Goal: Information Seeking & Learning: Learn about a topic

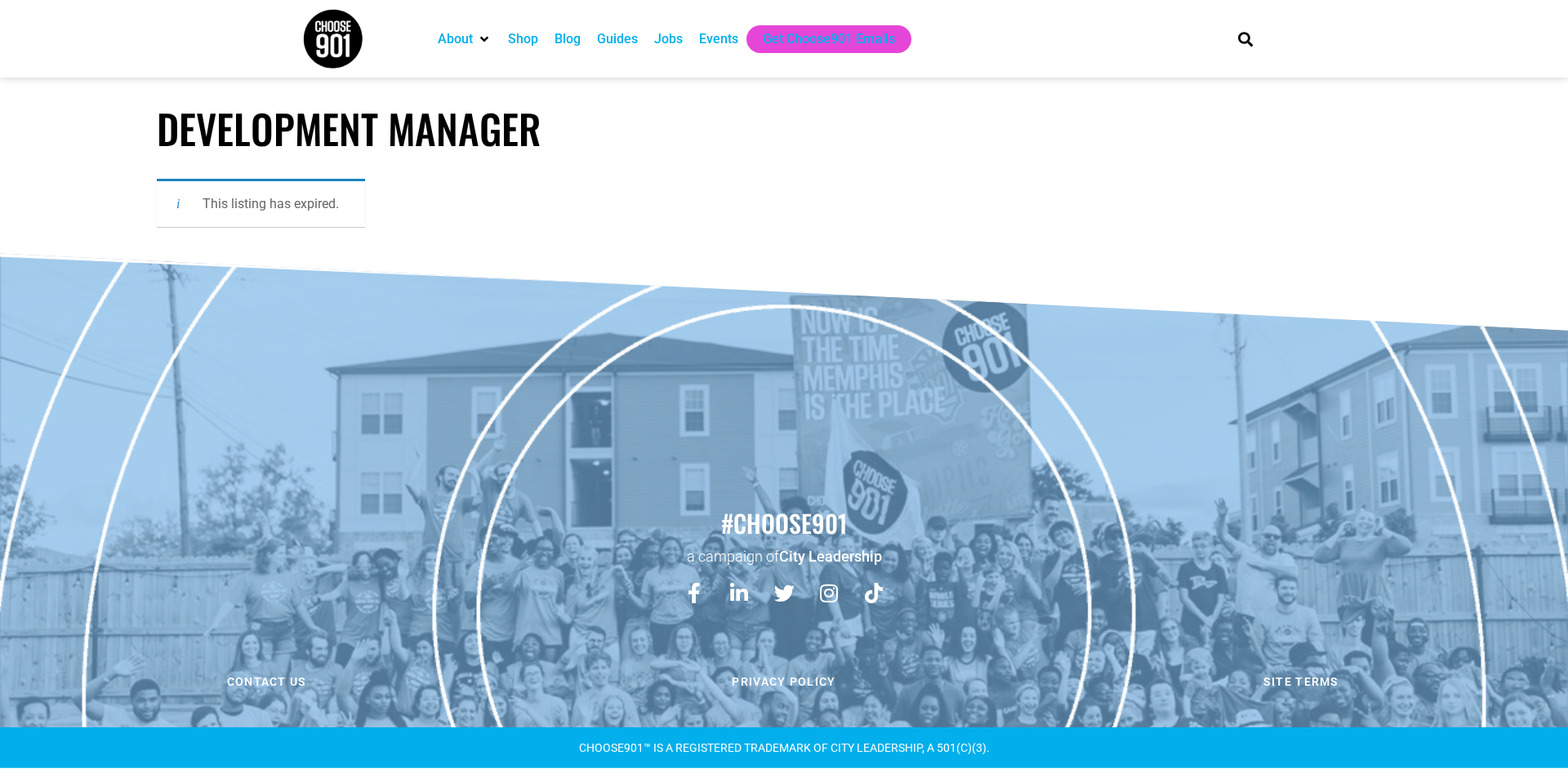
click at [675, 37] on div "Jobs" at bounding box center [668, 39] width 28 height 20
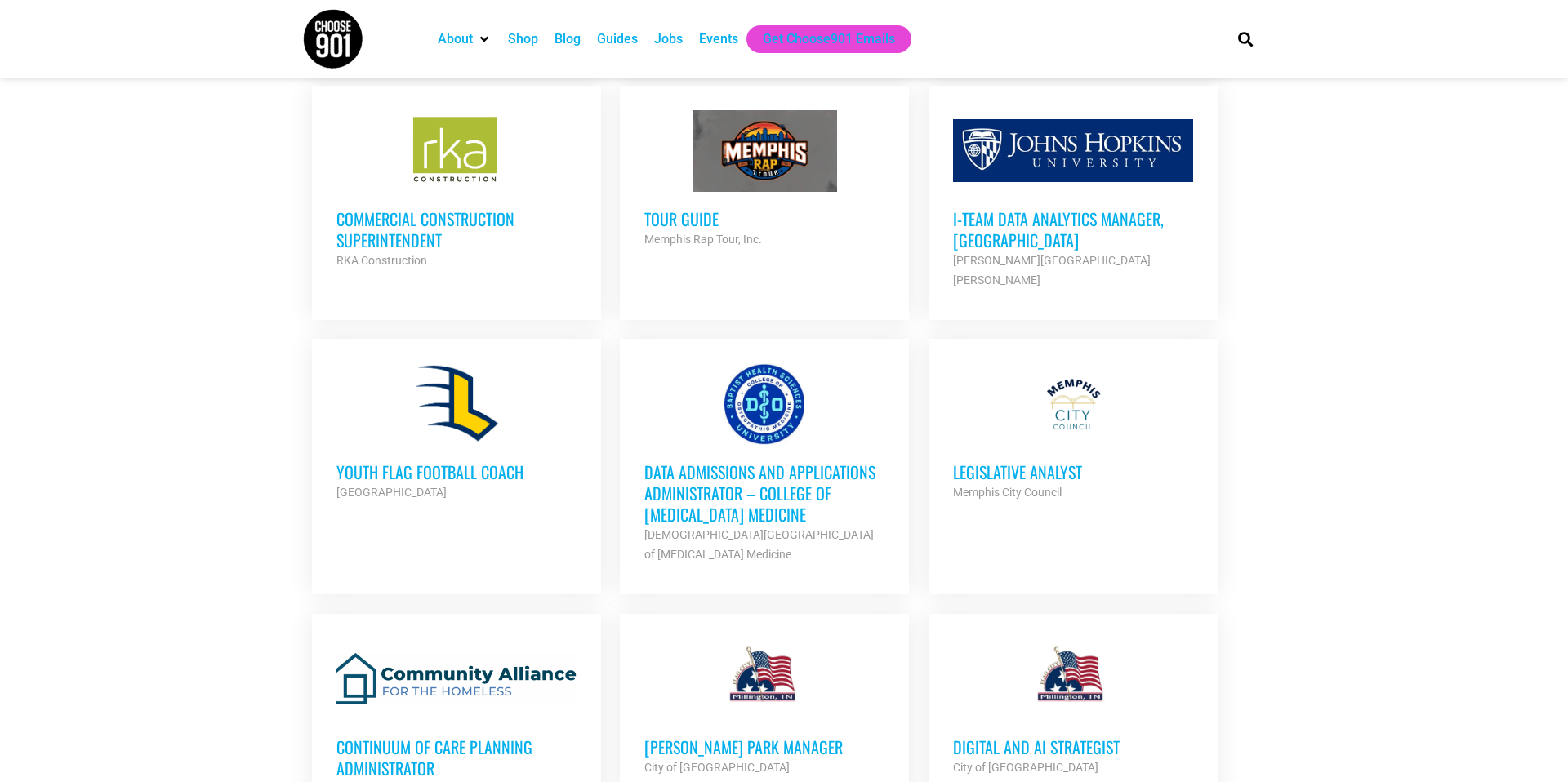
scroll to position [3297, 0]
click at [1085, 209] on h3 "i-team Data Analytics Manager, Memphis" at bounding box center [1073, 228] width 240 height 43
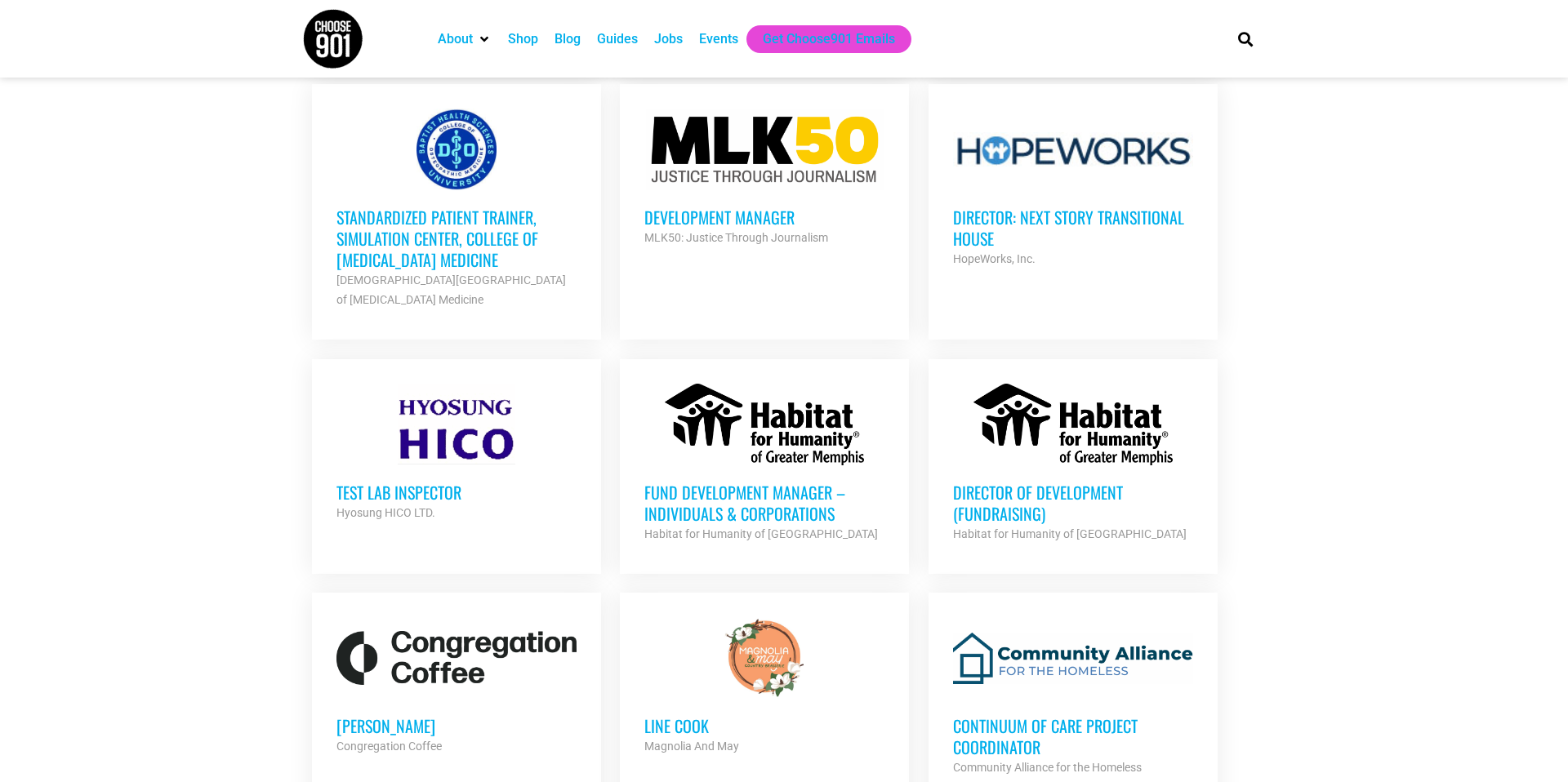
scroll to position [1874, 0]
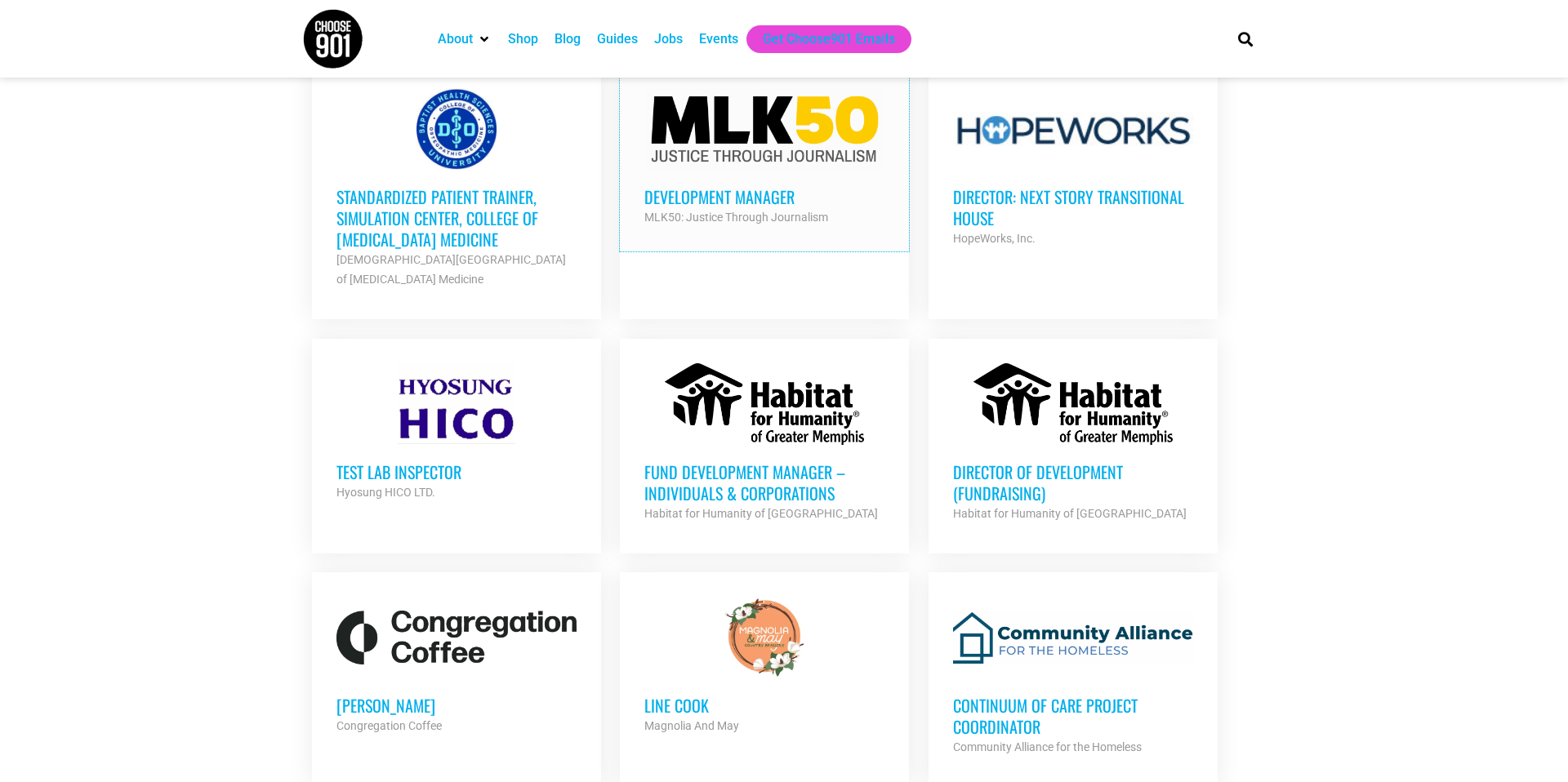
click at [764, 220] on div "MLK50: Justice Through Journalism" at bounding box center [764, 216] width 240 height 20
click at [780, 197] on h3 "Development Manager" at bounding box center [764, 197] width 240 height 21
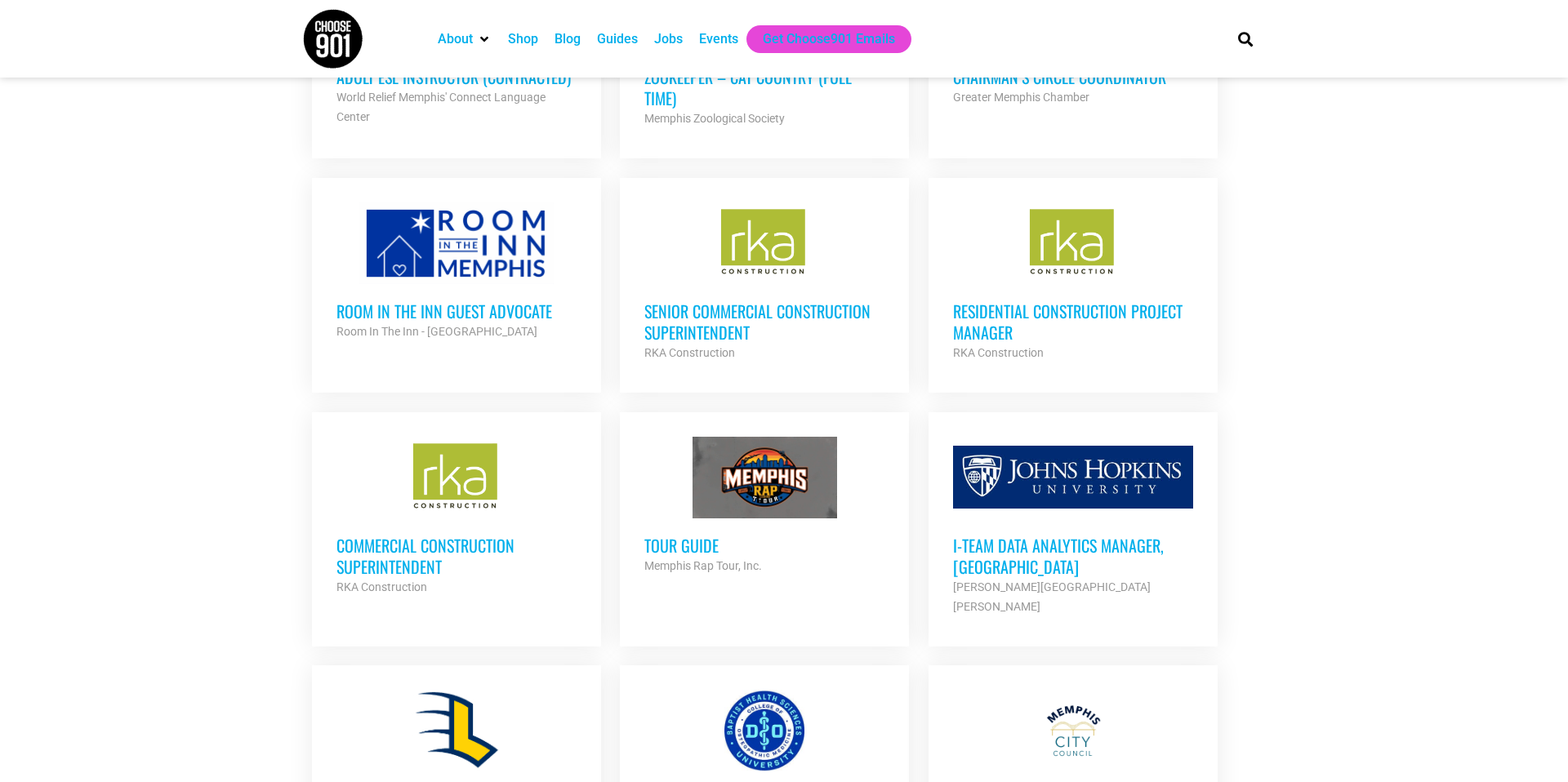
scroll to position [2974, 0]
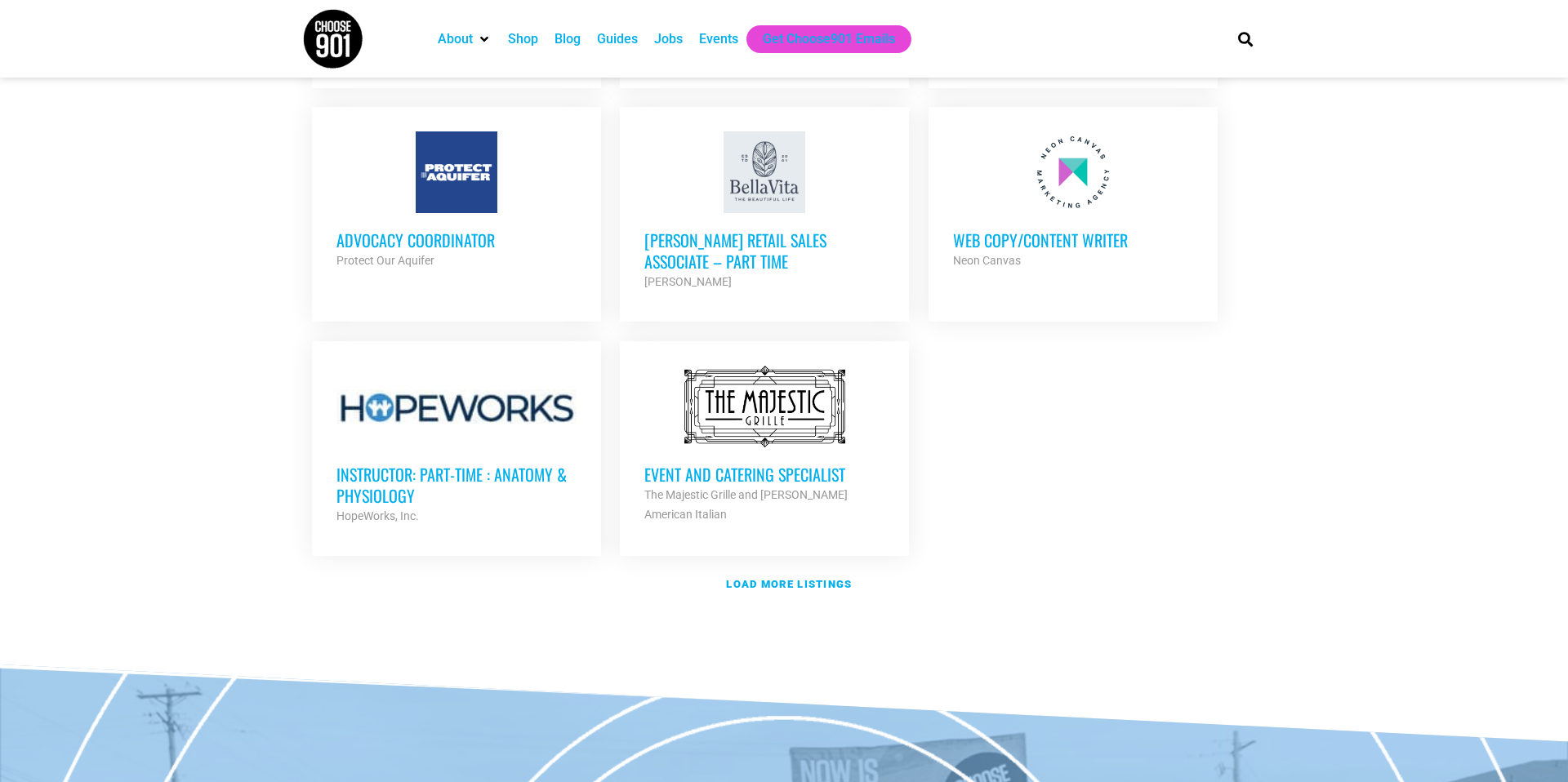
scroll to position [1975, 0]
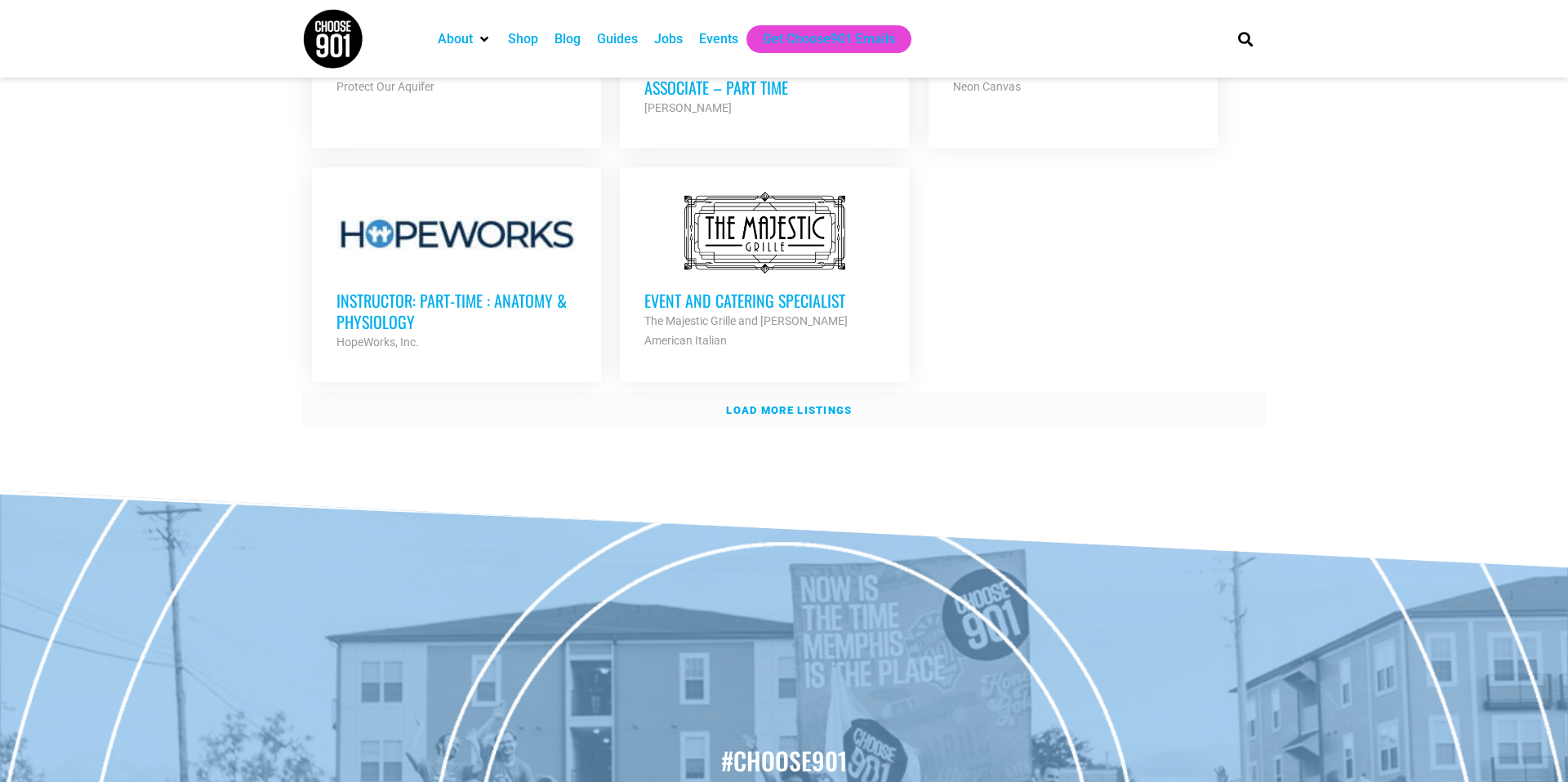
click at [831, 405] on strong "Load more listings" at bounding box center [789, 411] width 126 height 12
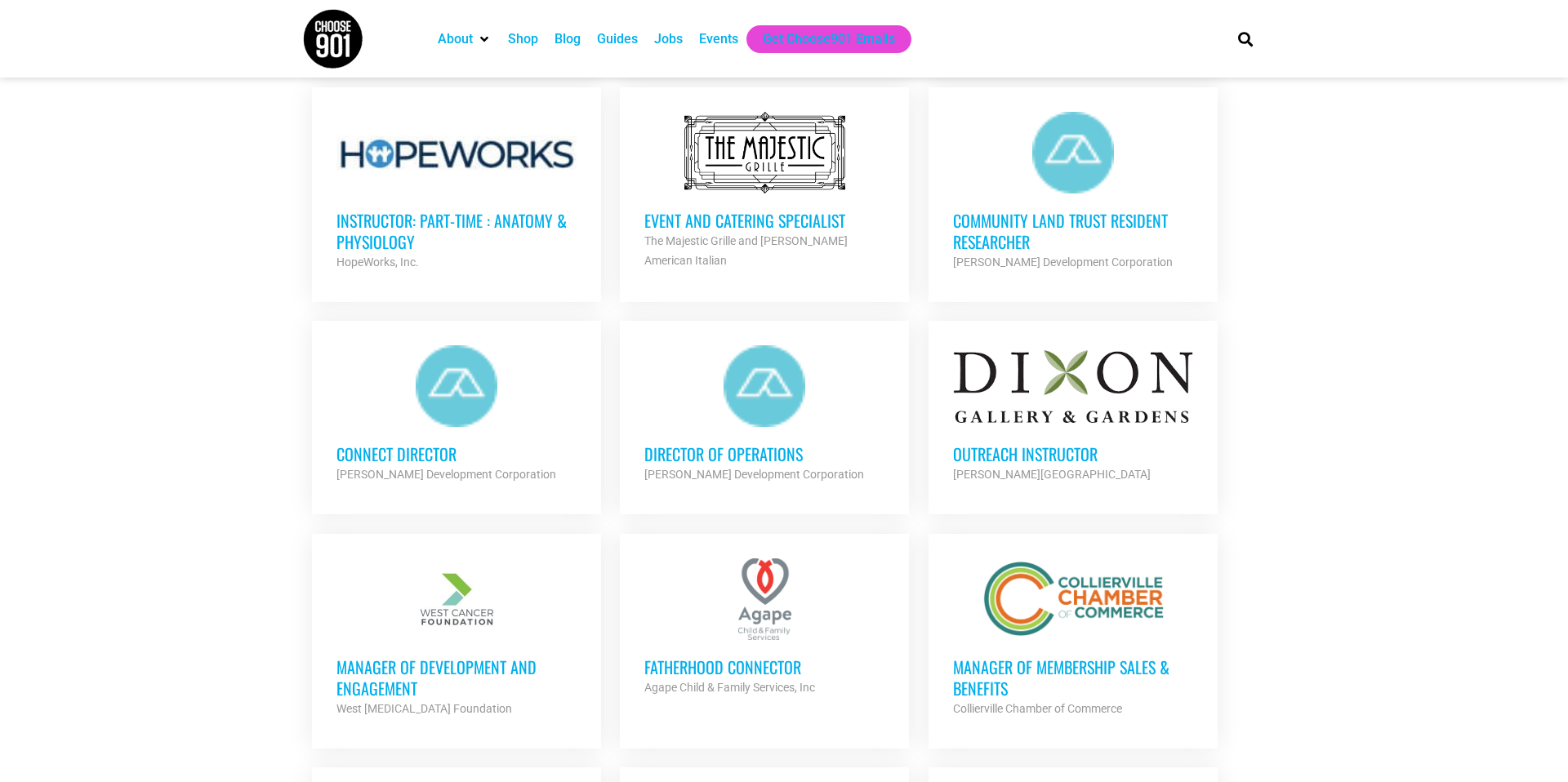
scroll to position [2049, 0]
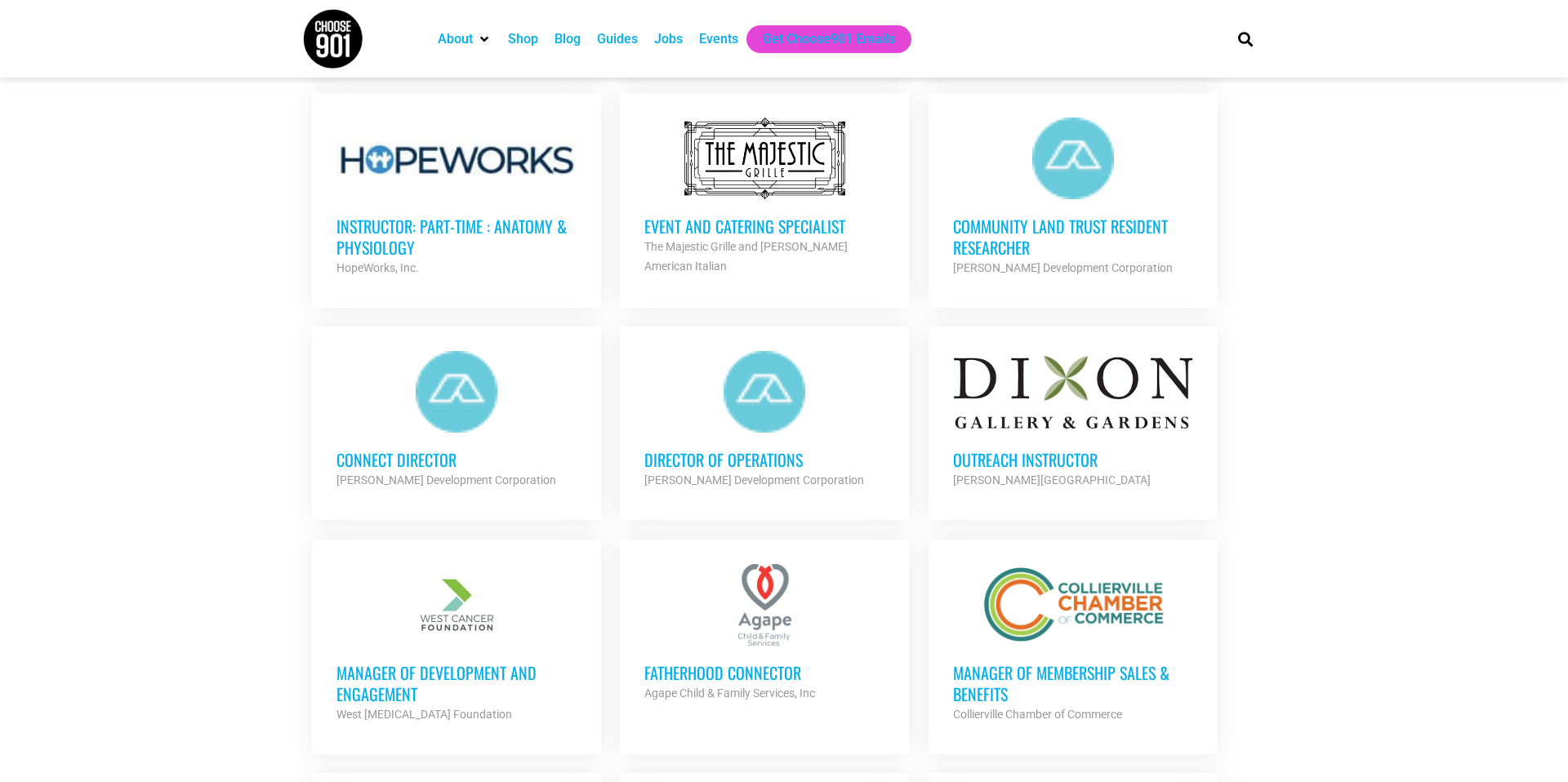
click at [749, 449] on h3 "Director of Operations" at bounding box center [764, 459] width 240 height 21
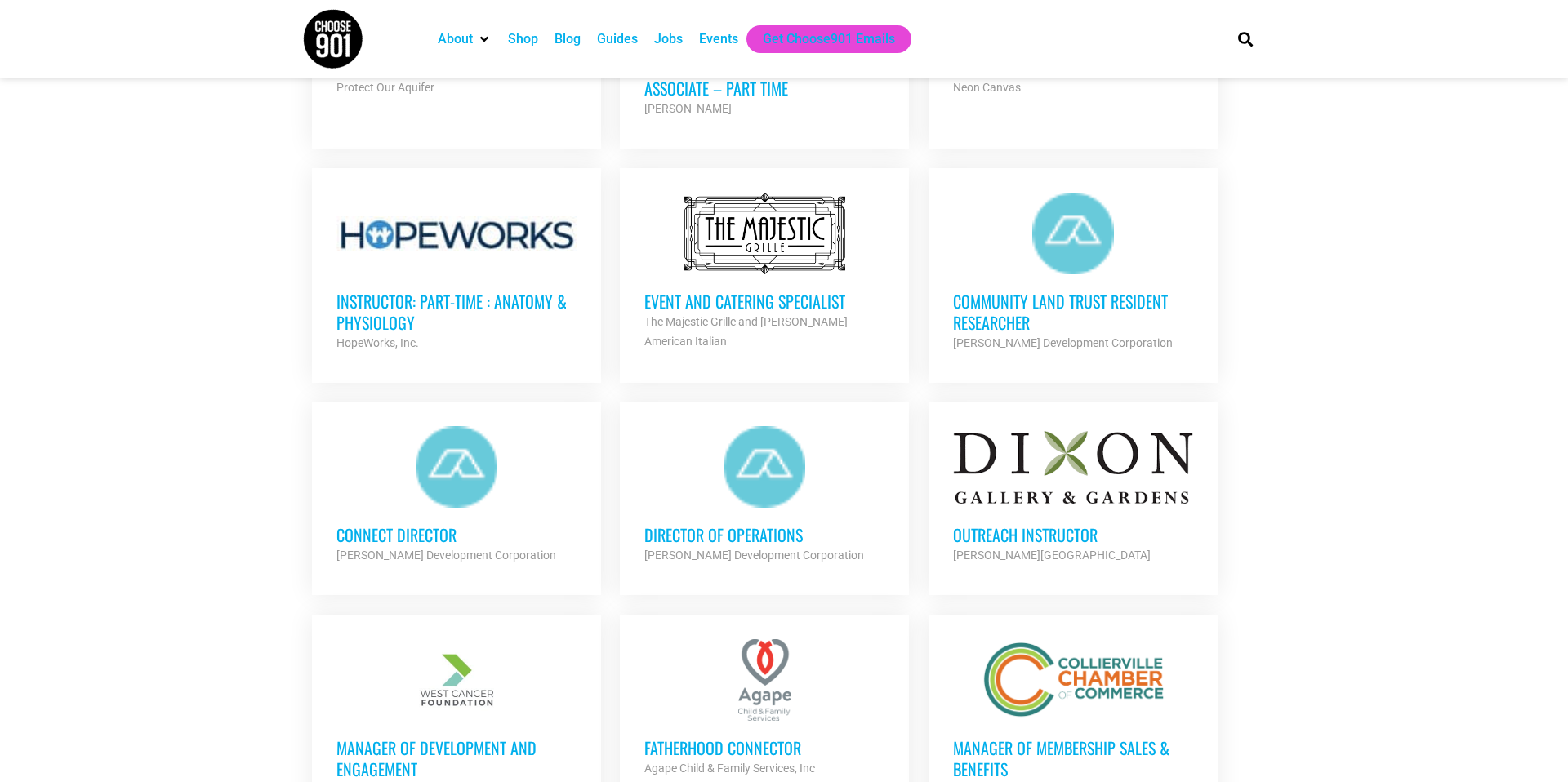
scroll to position [1970, 0]
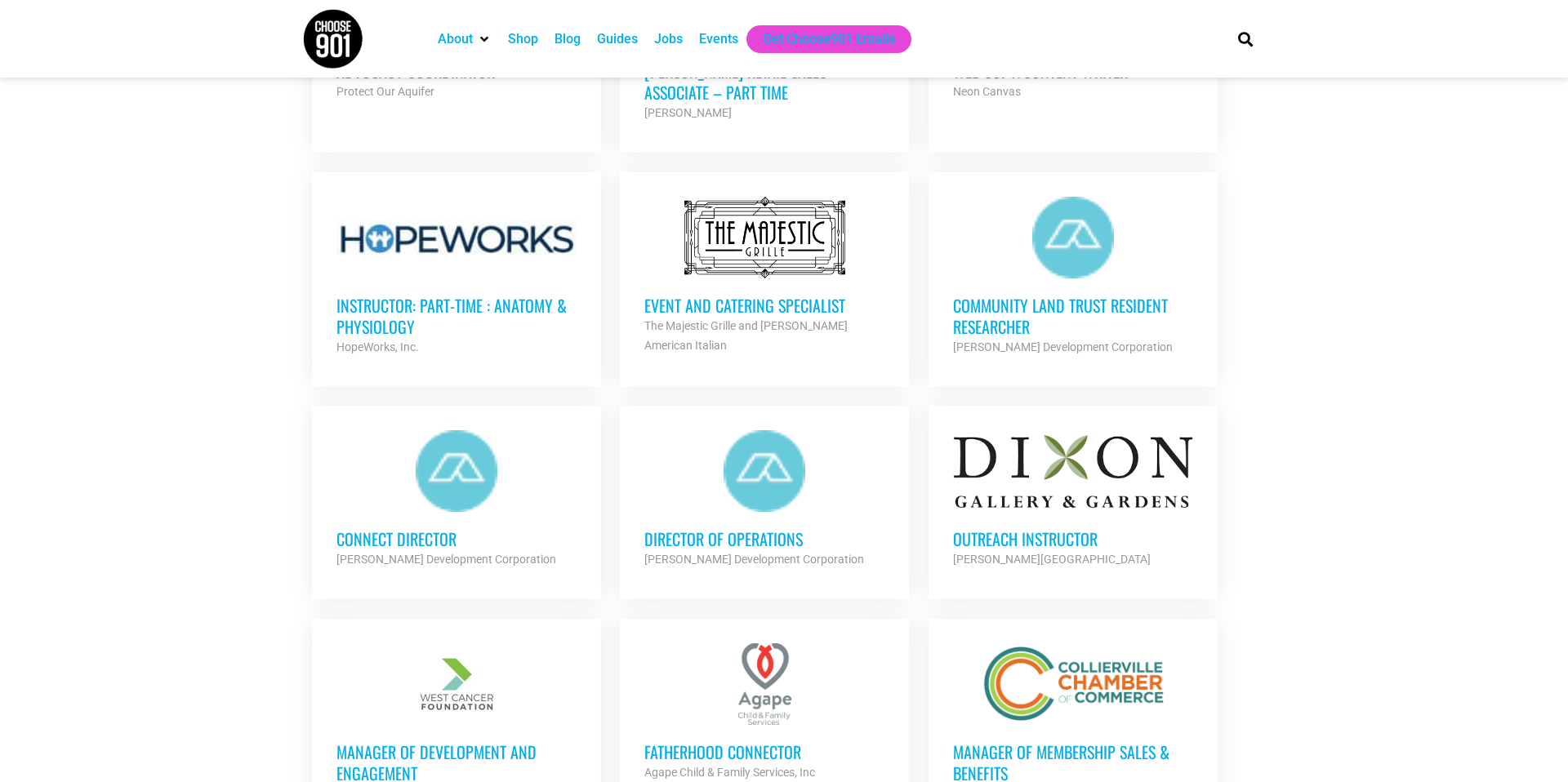
click at [425, 512] on div "Connect Director [PERSON_NAME] Development Corporation Partner Org" at bounding box center [456, 541] width 240 height 57
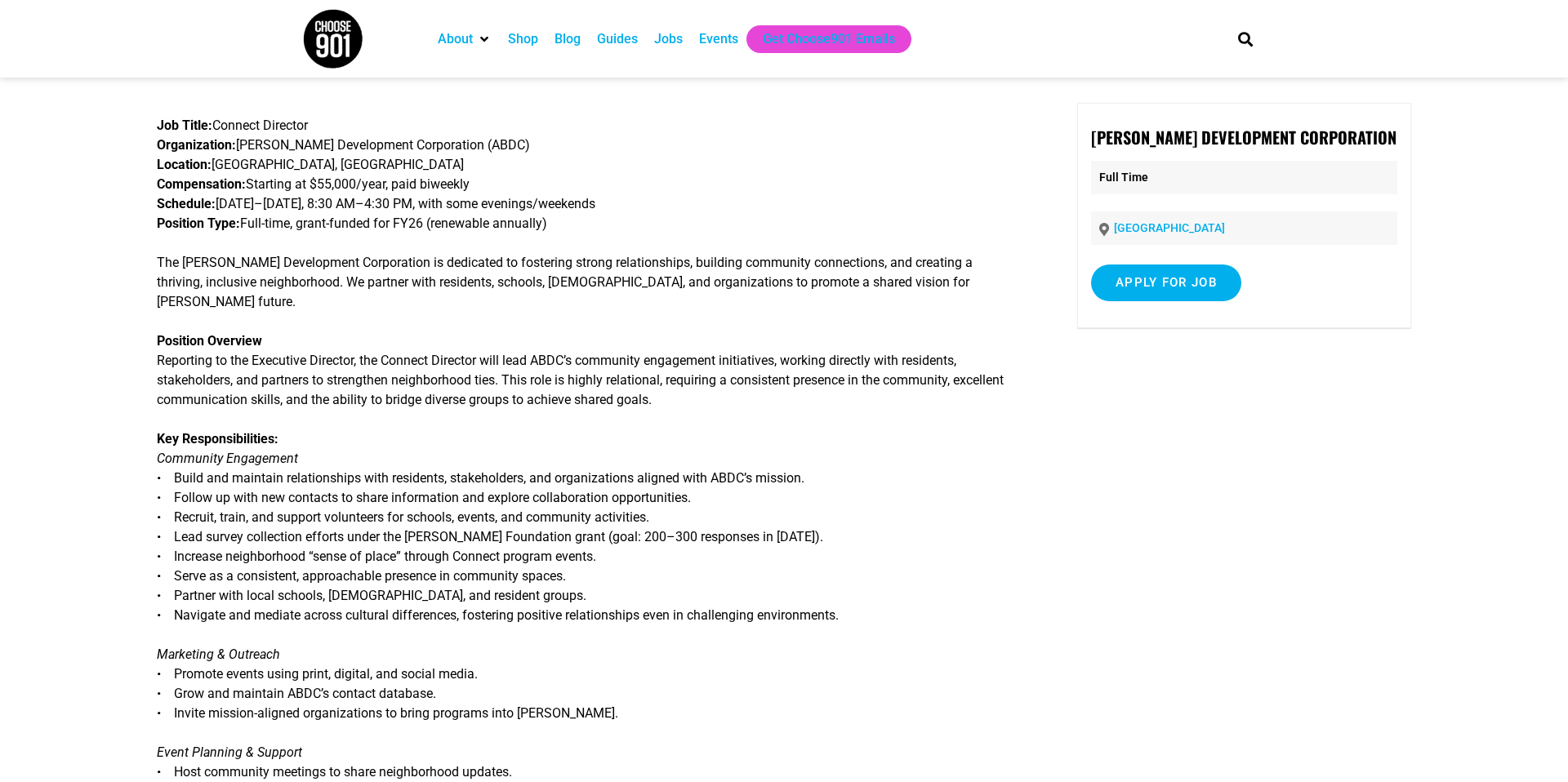
scroll to position [68, 0]
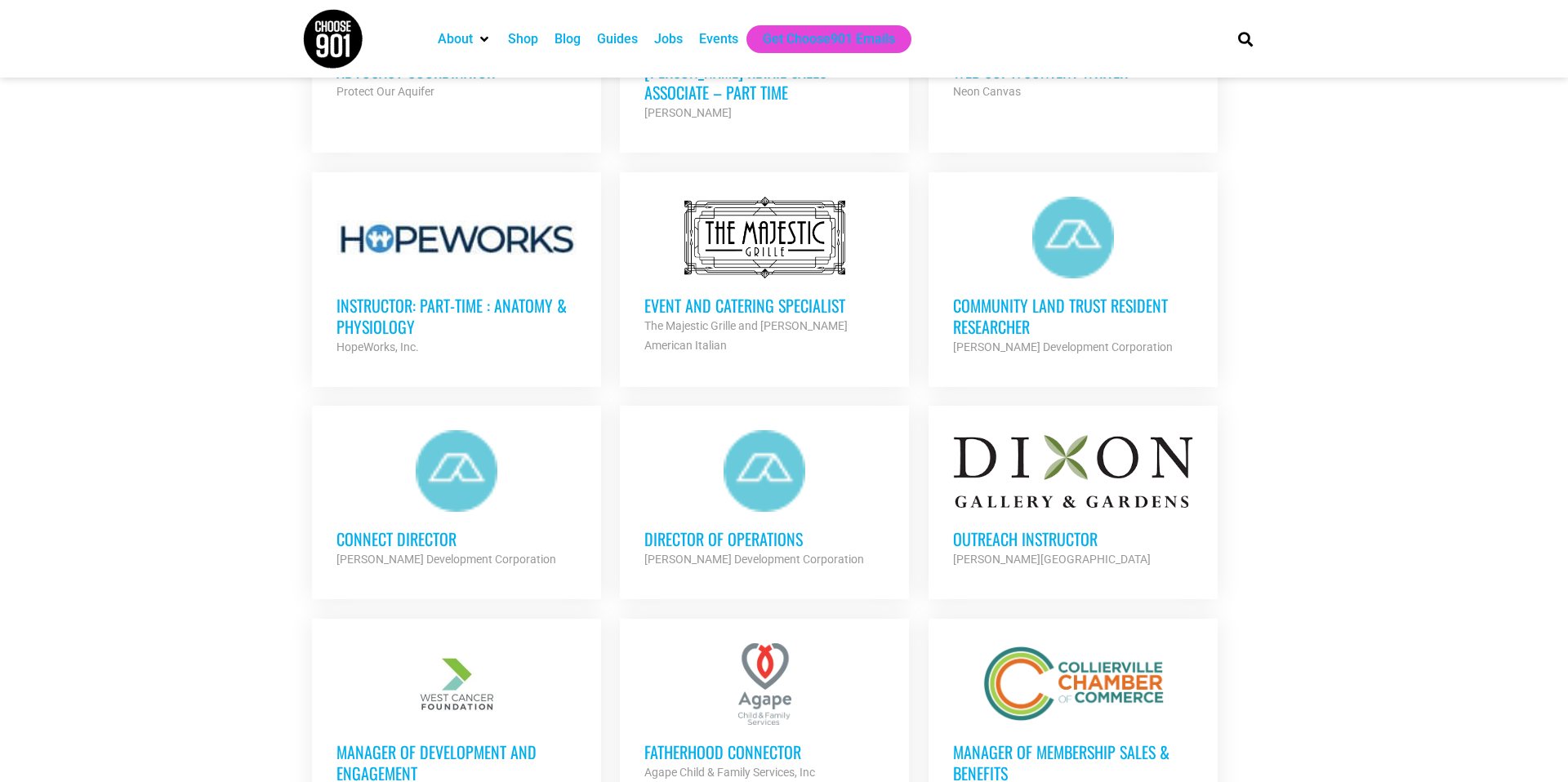
scroll to position [1968, 0]
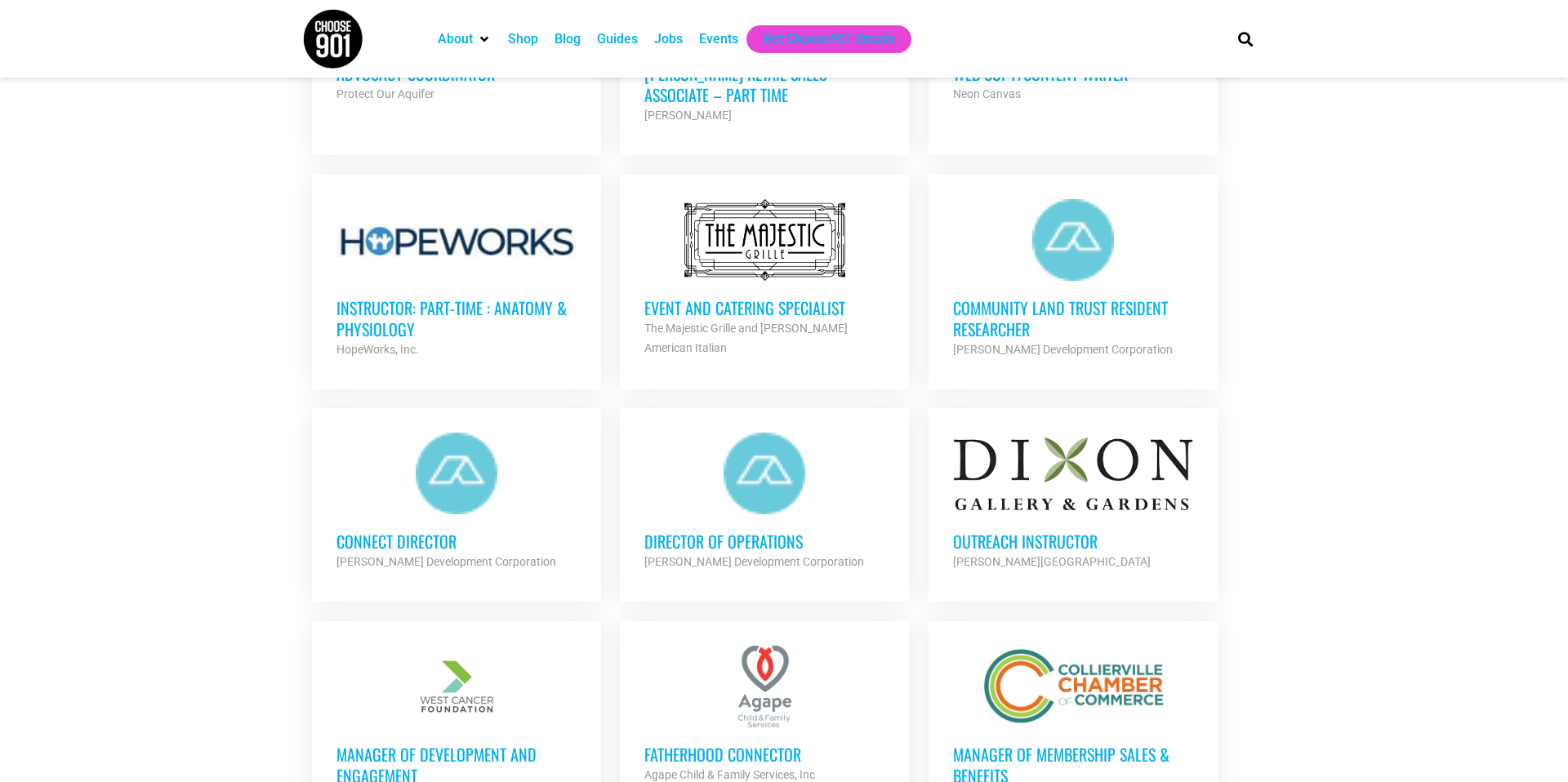
click at [1016, 297] on h3 "Community Land Trust Resident Researcher" at bounding box center [1073, 318] width 240 height 43
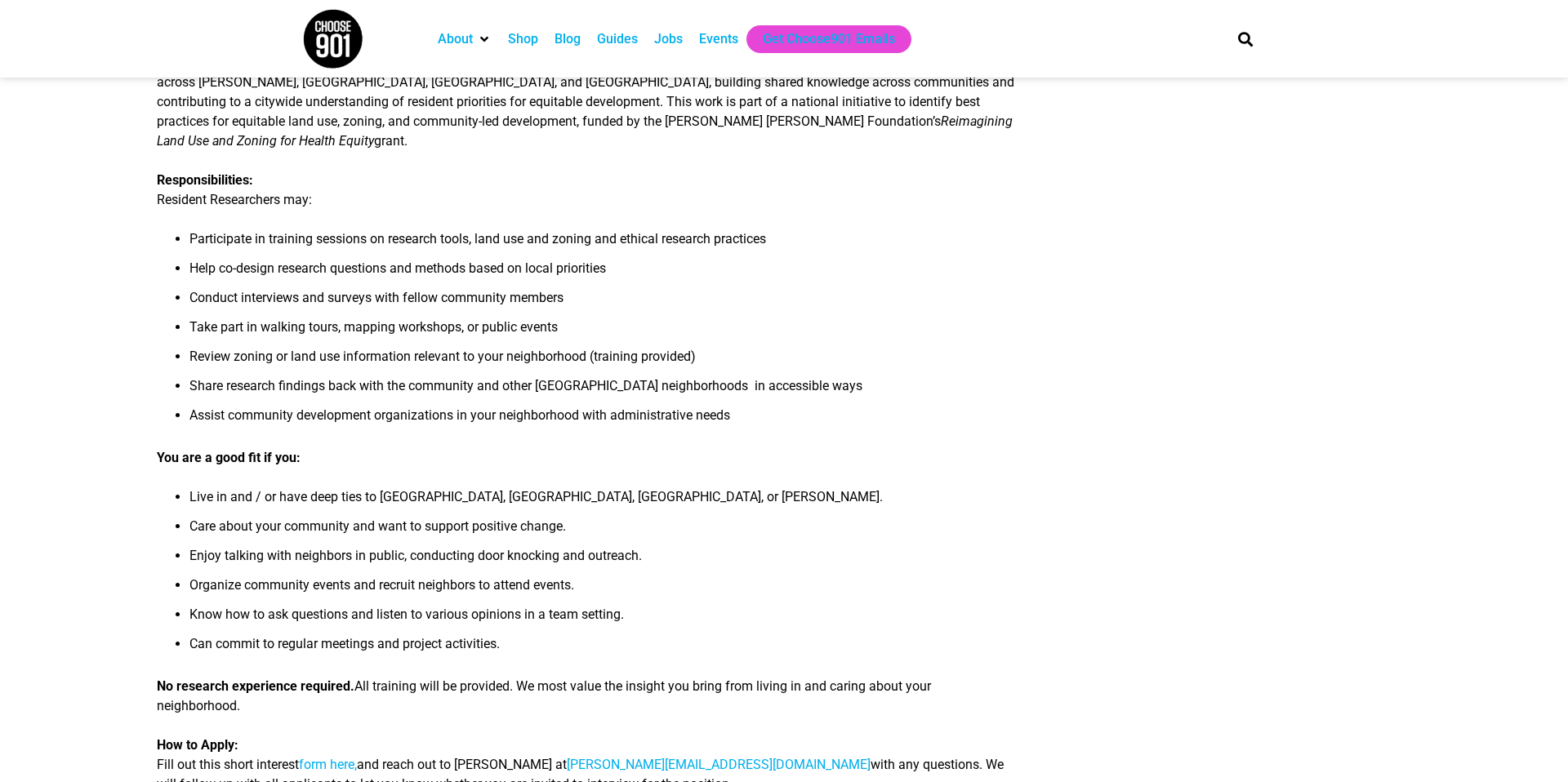
scroll to position [435, 0]
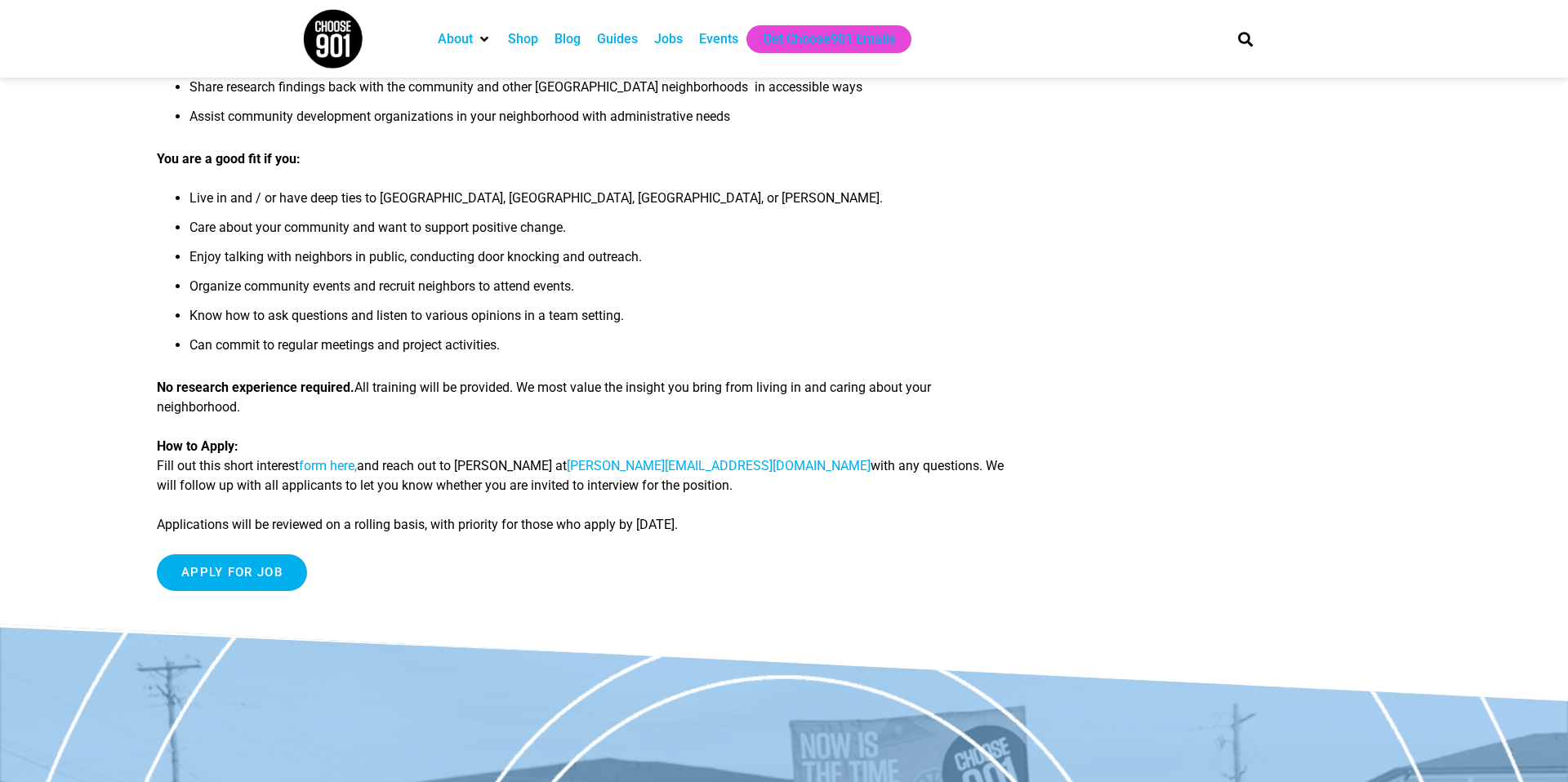
scroll to position [732, 0]
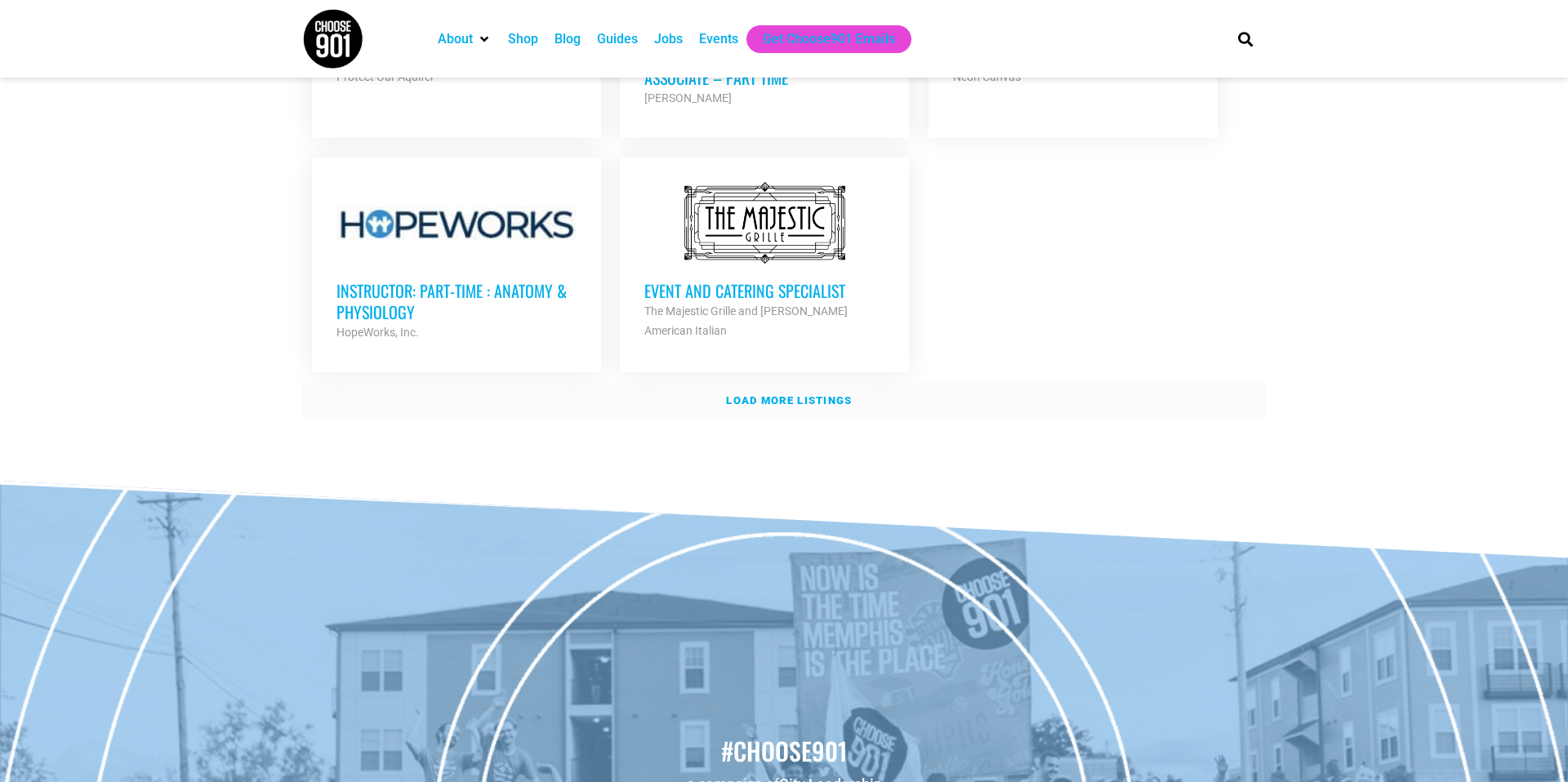
scroll to position [1984, 0]
click at [771, 383] on link "Load more listings" at bounding box center [784, 402] width 963 height 38
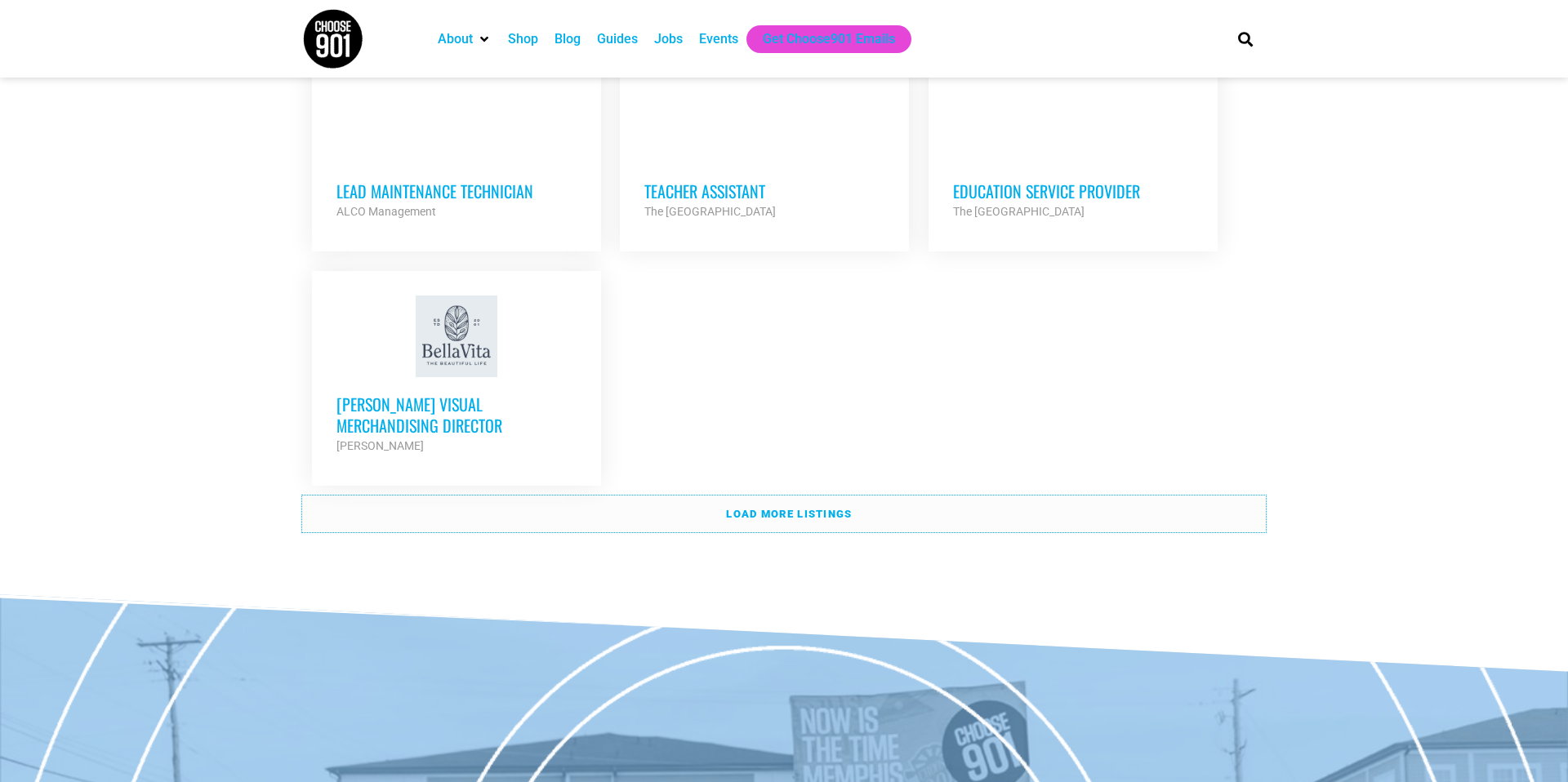
scroll to position [3559, 0]
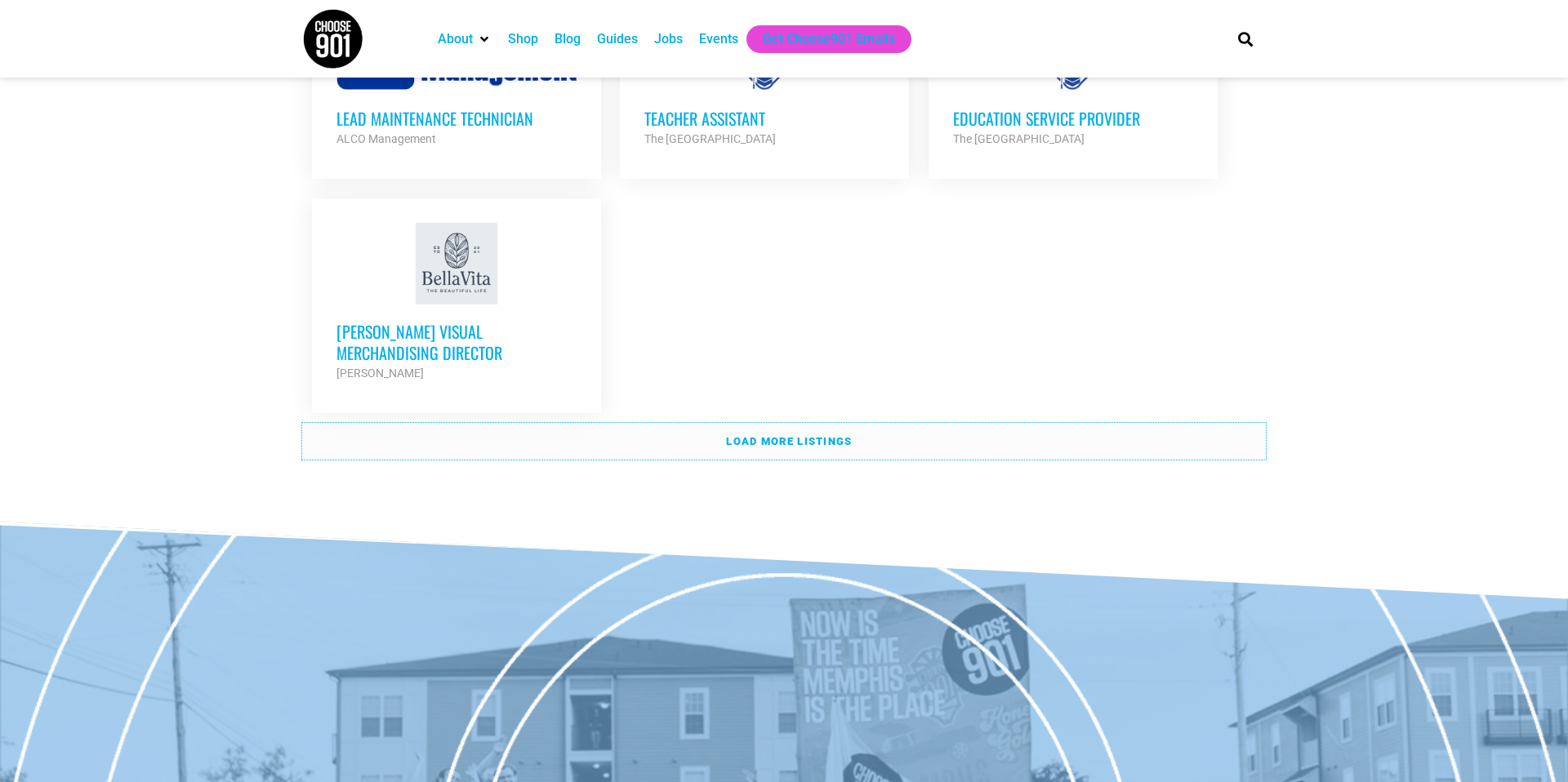
click at [821, 435] on strong "Load more listings" at bounding box center [789, 441] width 126 height 12
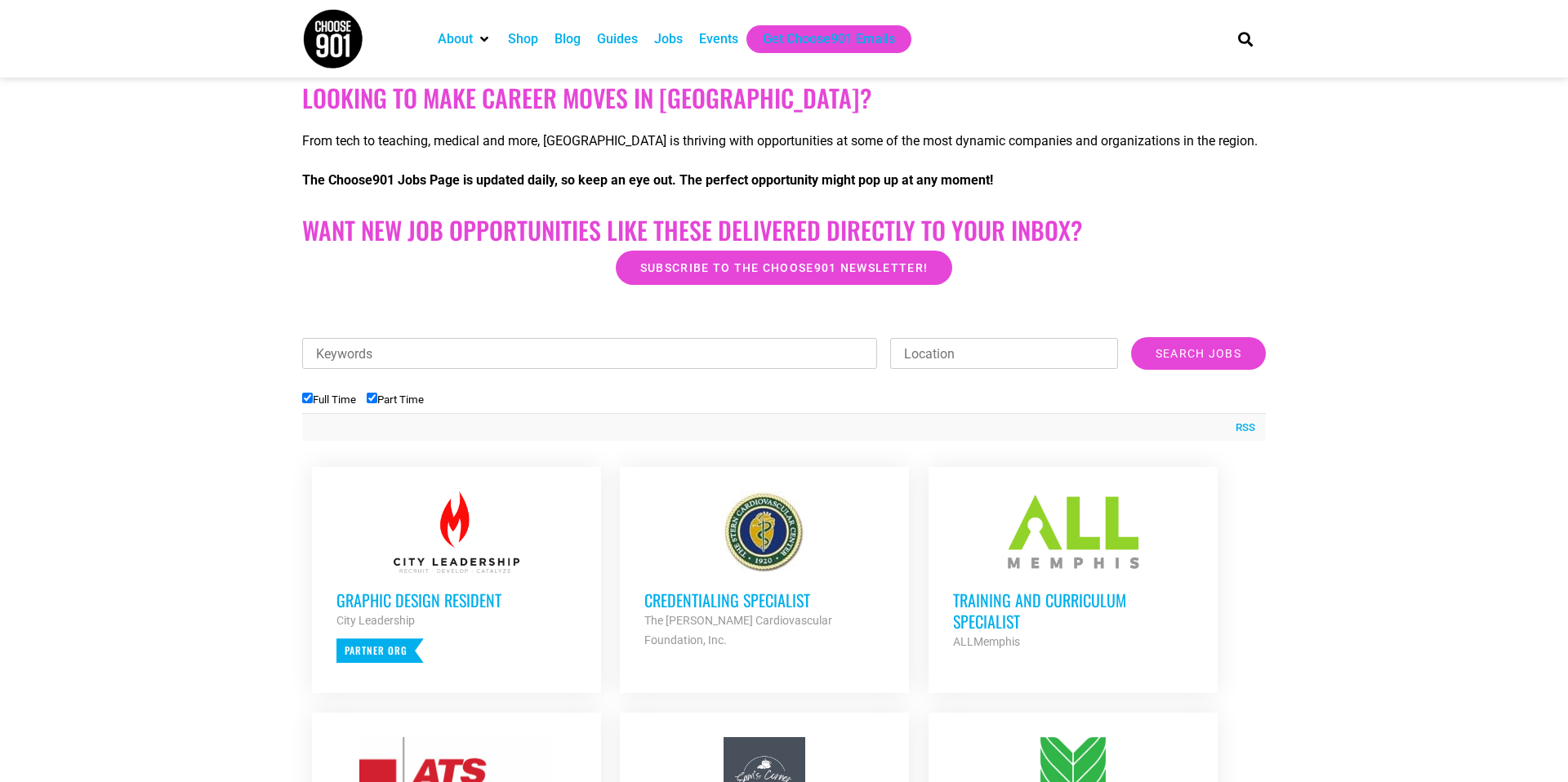
scroll to position [0, 0]
